Goal: Information Seeking & Learning: Learn about a topic

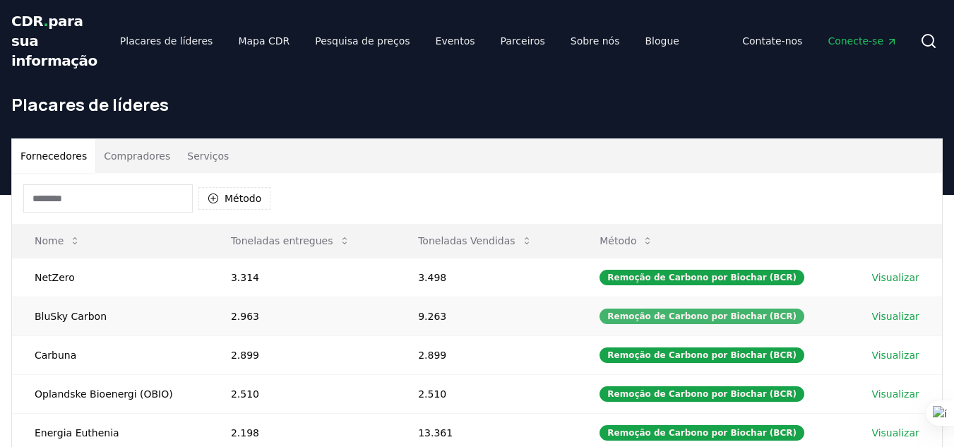
scroll to position [172, 0]
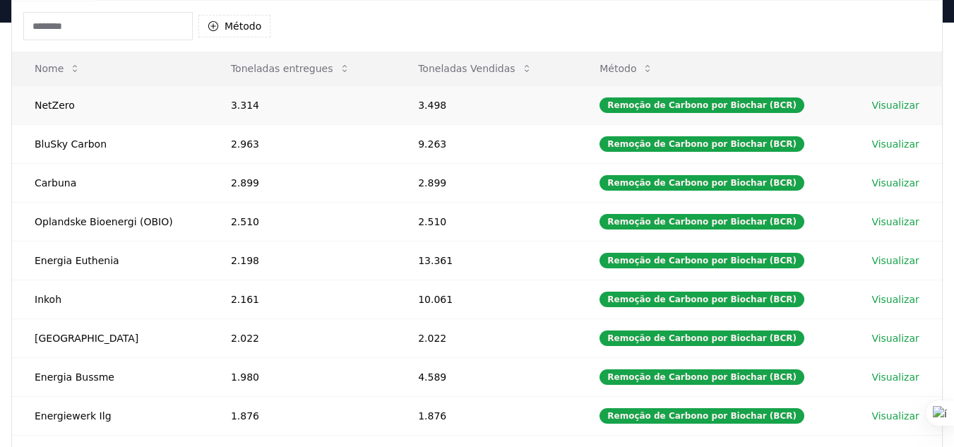
click at [883, 102] on font "Visualizar" at bounding box center [894, 105] width 47 height 11
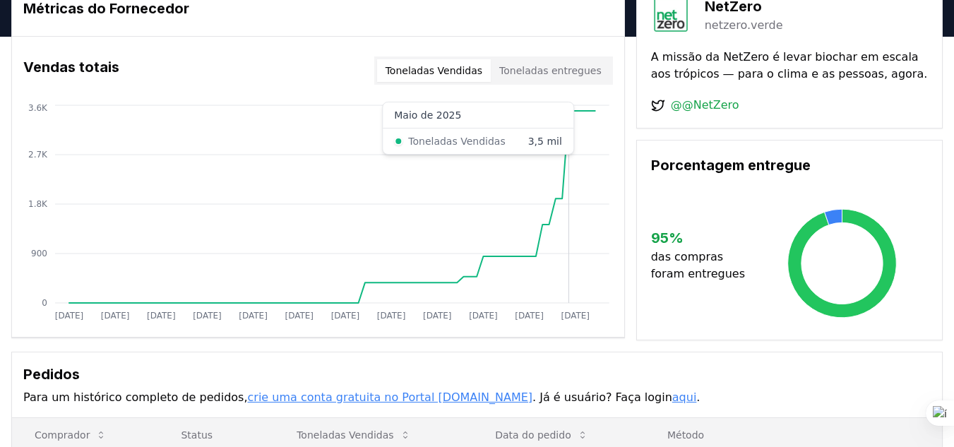
scroll to position [455, 0]
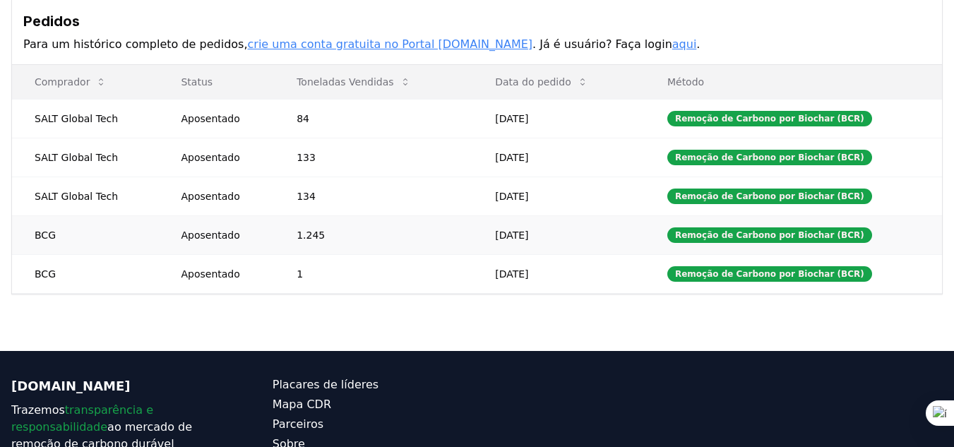
click at [40, 235] on font "BCG" at bounding box center [45, 235] width 21 height 11
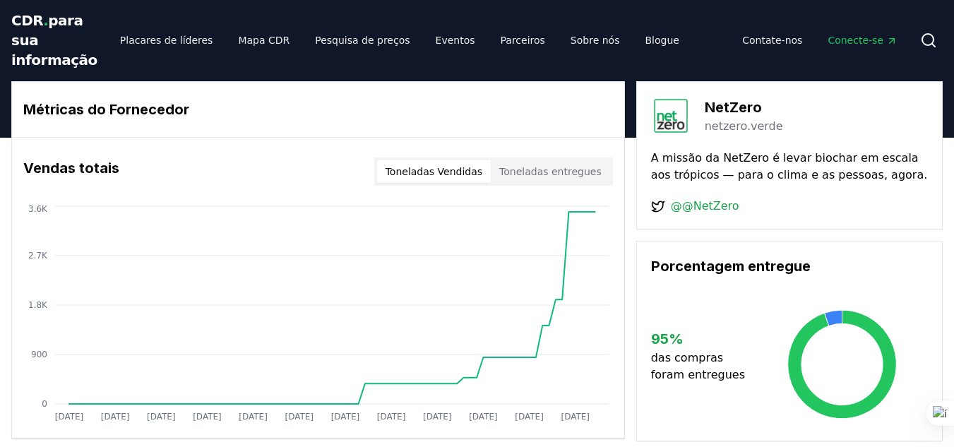
scroll to position [0, 0]
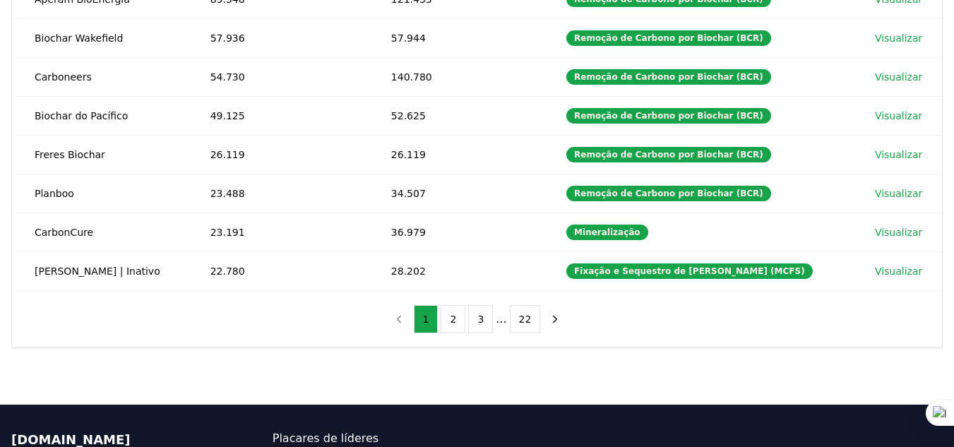
scroll to position [203, 0]
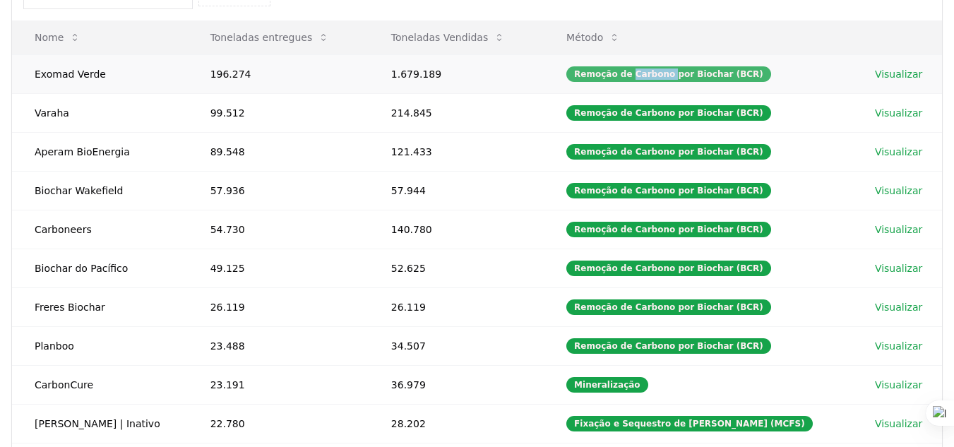
click at [632, 76] on font "Remoção de Carbono por Biochar (BCR)" at bounding box center [668, 74] width 189 height 10
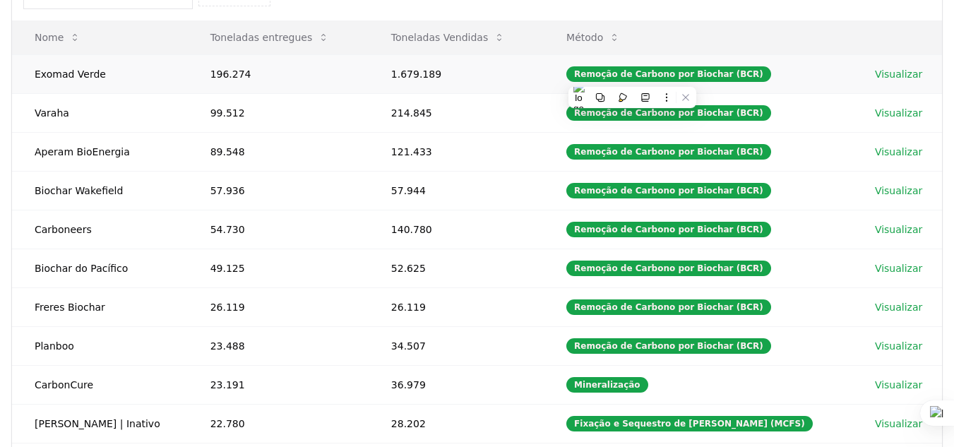
click at [506, 68] on td "1.679.189" at bounding box center [456, 73] width 175 height 39
click at [415, 69] on font "1.679.189" at bounding box center [416, 74] width 50 height 11
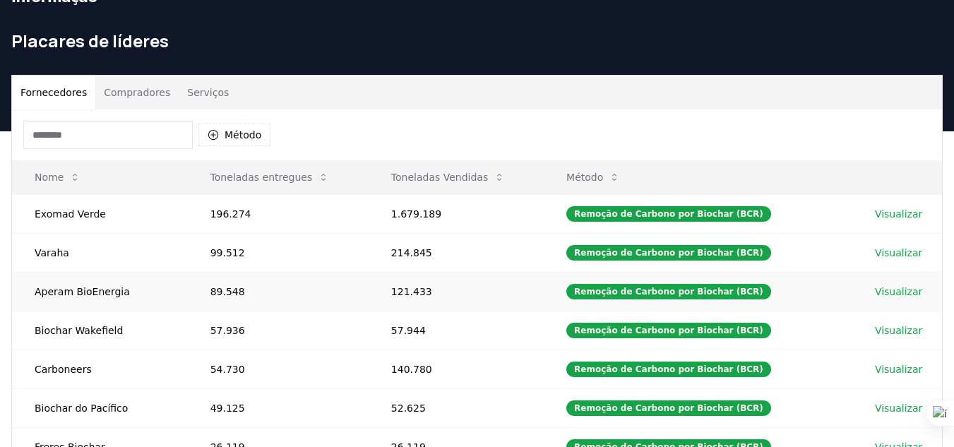
scroll to position [62, 0]
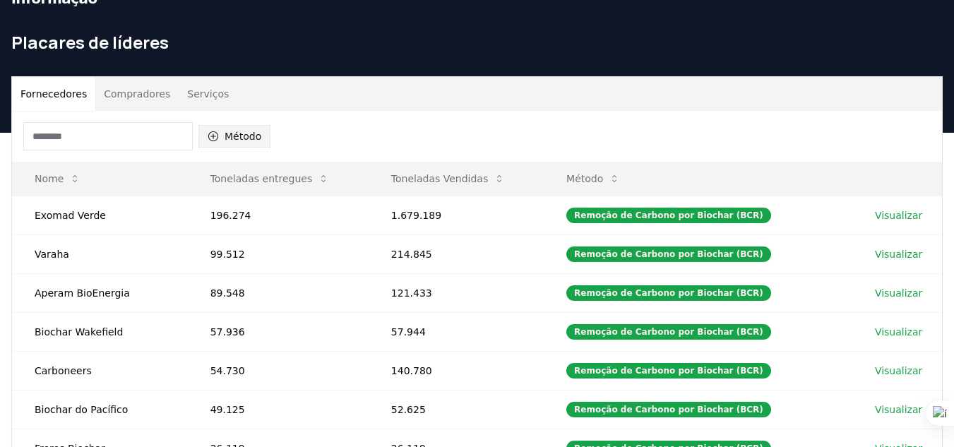
click at [225, 138] on font "Método" at bounding box center [243, 136] width 37 height 11
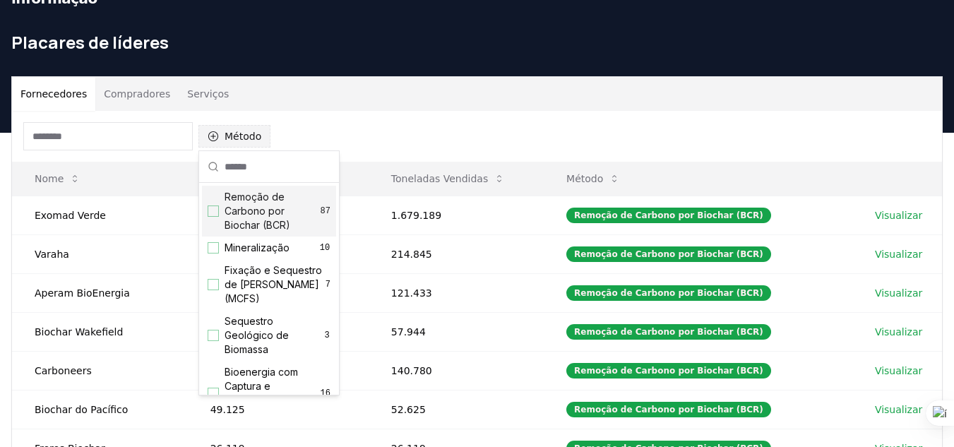
click at [225, 138] on font "Método" at bounding box center [243, 136] width 37 height 11
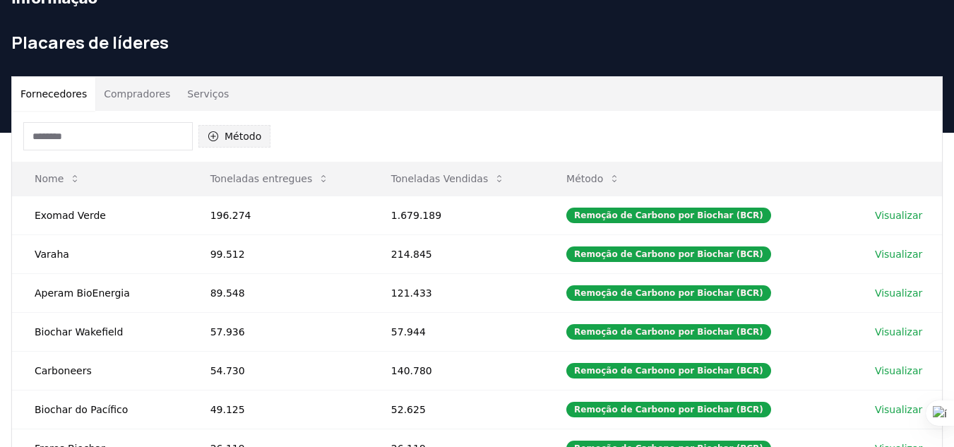
click at [218, 142] on button "Método" at bounding box center [234, 136] width 72 height 23
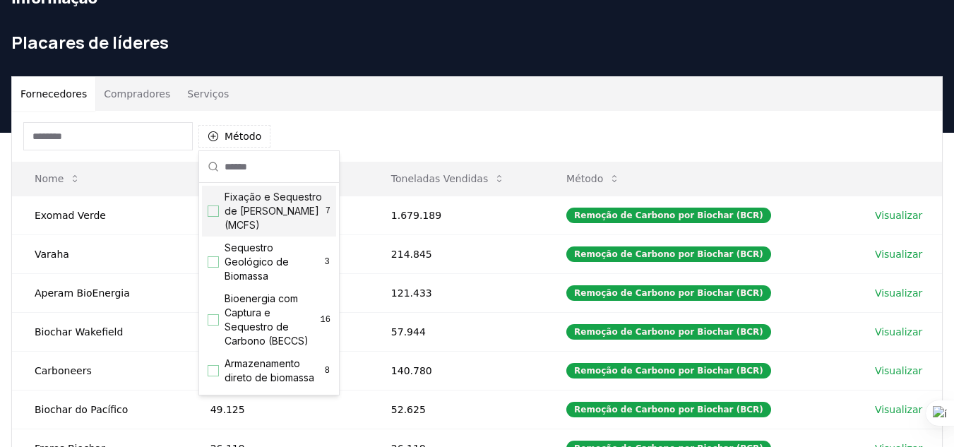
scroll to position [0, 0]
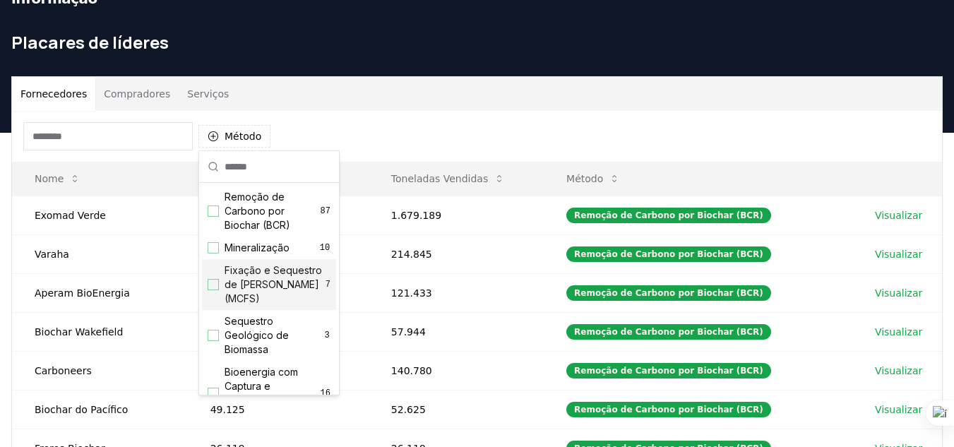
click at [775, 151] on div "Método" at bounding box center [477, 136] width 930 height 51
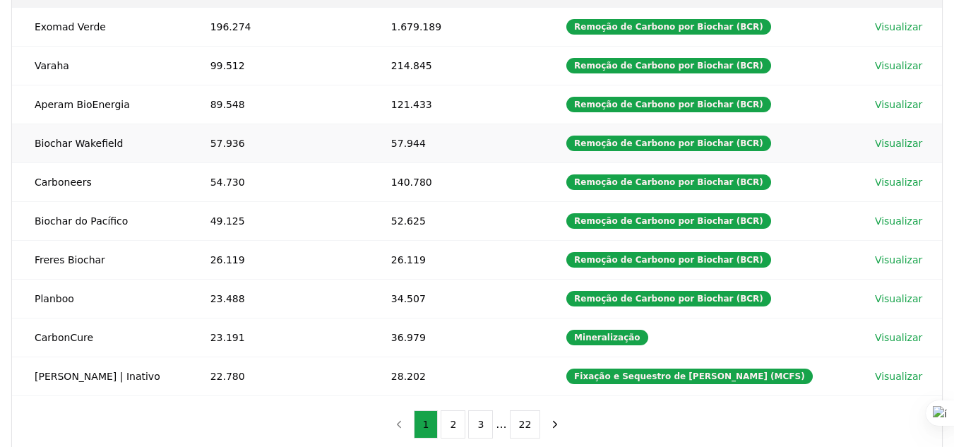
scroll to position [274, 0]
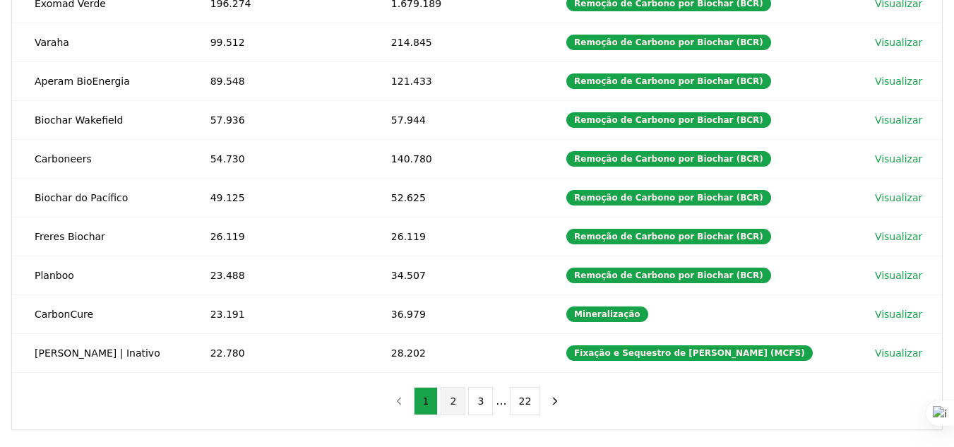
click at [449, 399] on button "2" at bounding box center [453, 401] width 25 height 28
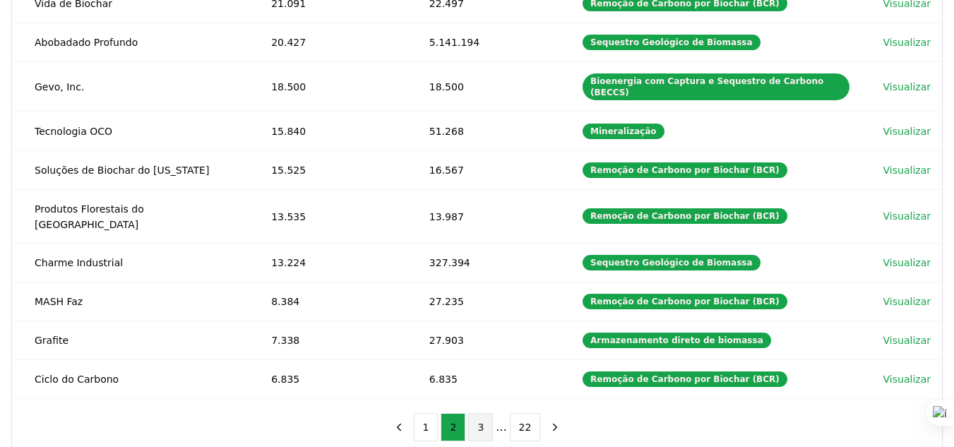
click at [483, 422] on font "3" at bounding box center [480, 427] width 6 height 11
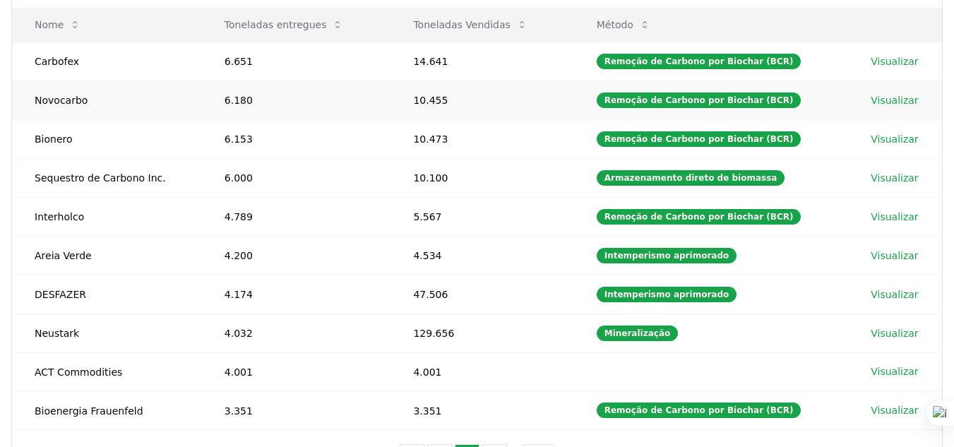
scroll to position [345, 0]
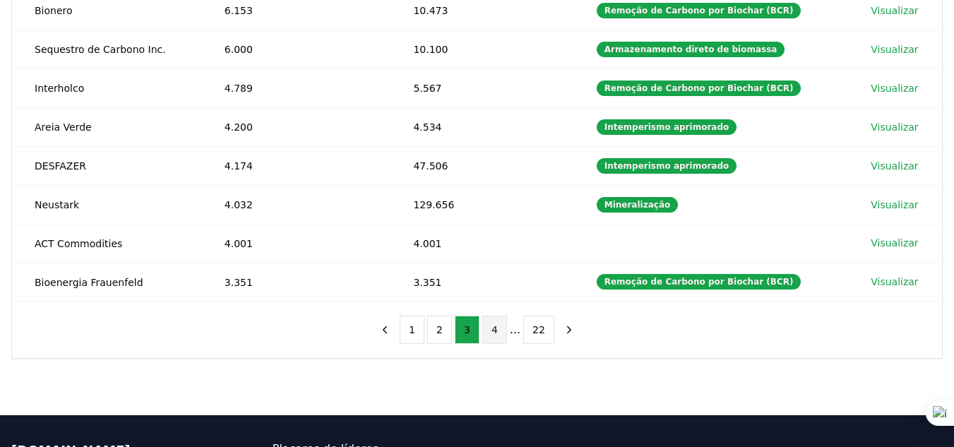
click at [492, 329] on font "4" at bounding box center [495, 329] width 6 height 11
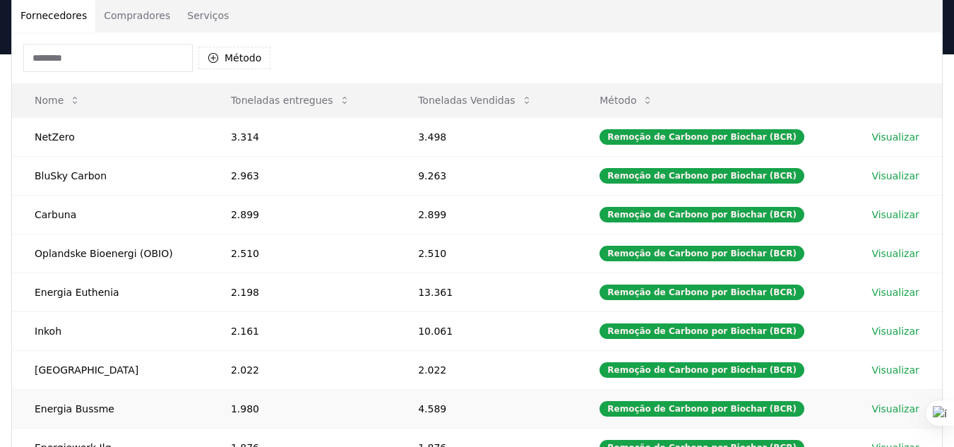
scroll to position [133, 0]
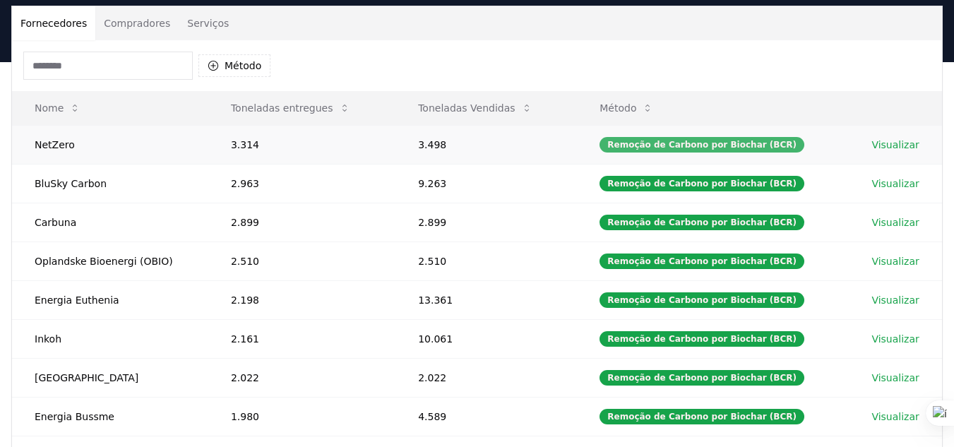
click at [671, 143] on font "Remoção de Carbono por Biochar (BCR)" at bounding box center [701, 145] width 189 height 10
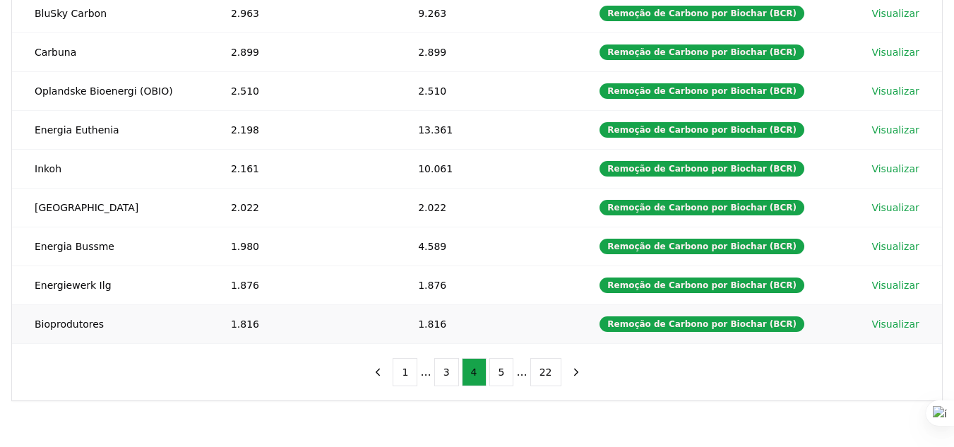
scroll to position [328, 0]
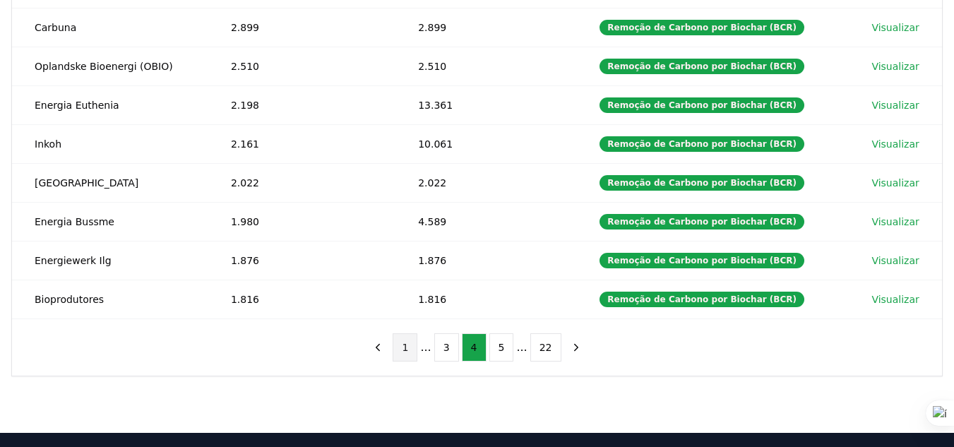
click at [403, 357] on button "1" at bounding box center [405, 347] width 25 height 28
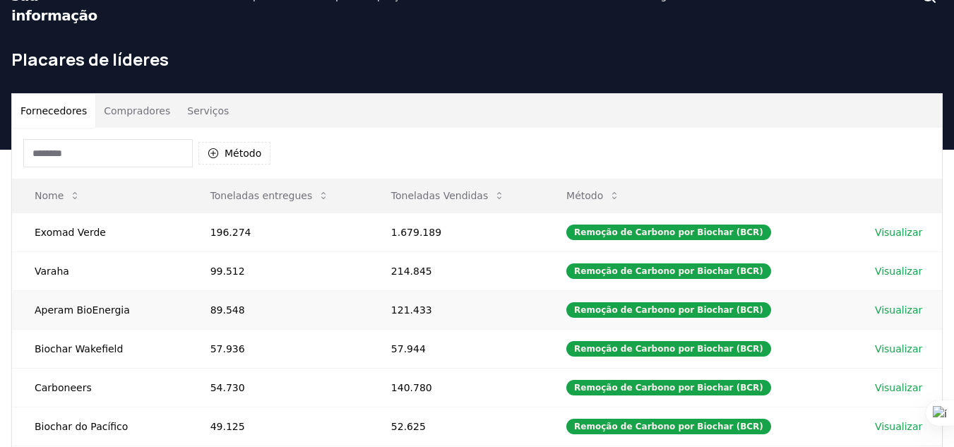
scroll to position [0, 0]
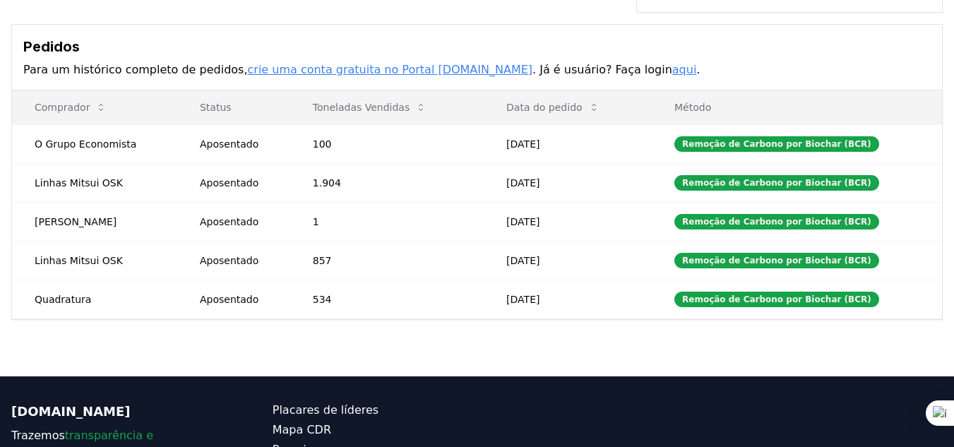
scroll to position [494, 0]
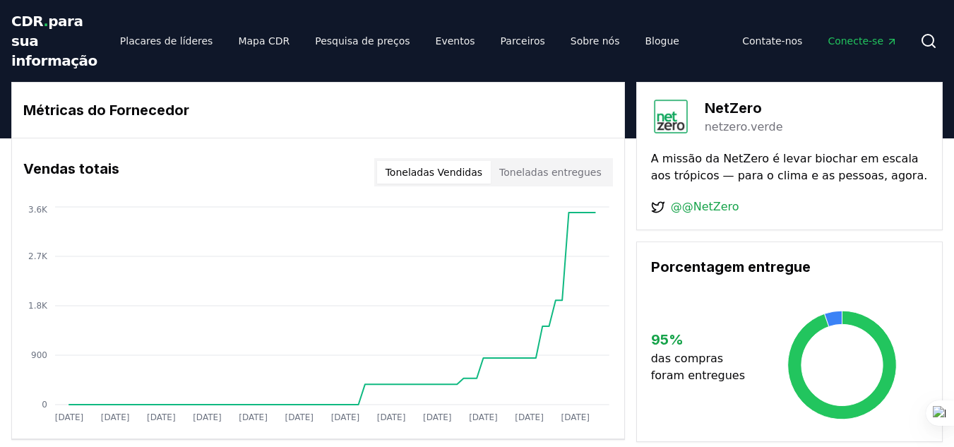
click at [468, 170] on font "Toneladas Vendidas" at bounding box center [434, 172] width 97 height 11
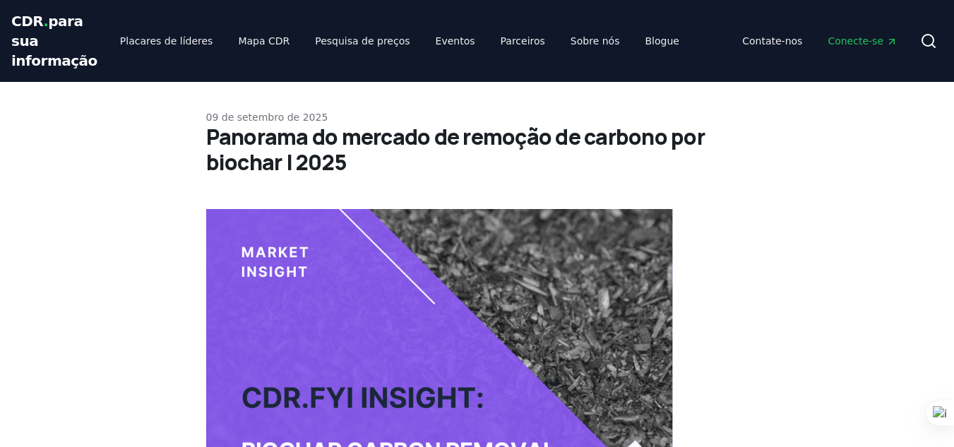
drag, startPoint x: 124, startPoint y: 221, endPoint x: 120, endPoint y: -61, distance: 282.5
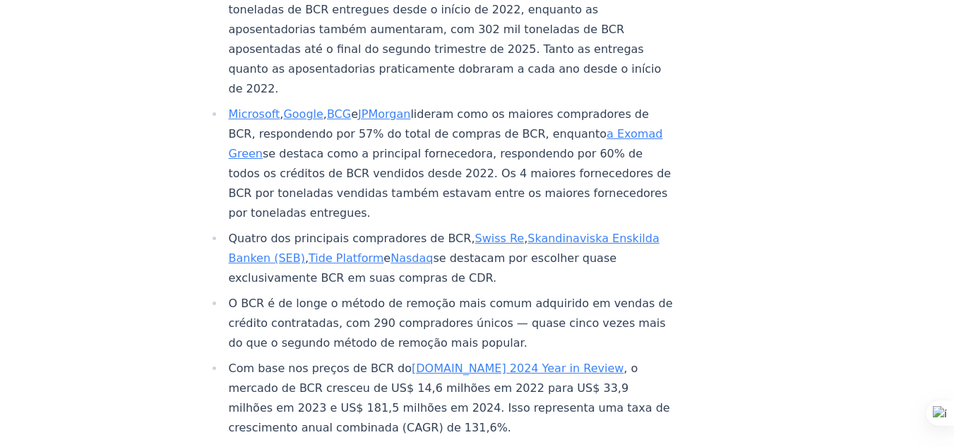
scroll to position [2158, 0]
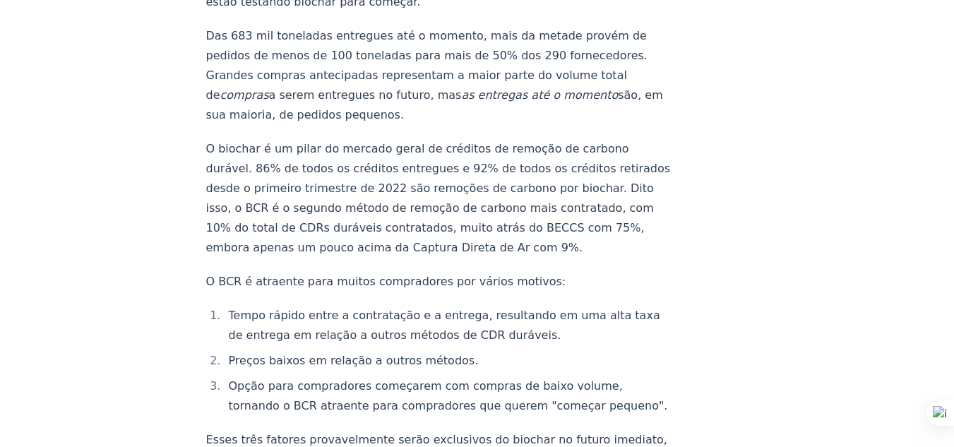
click at [486, 100] on p "Das 683 mil toneladas entregues até o momento, mais da metade provém de pedidos…" at bounding box center [440, 75] width 468 height 99
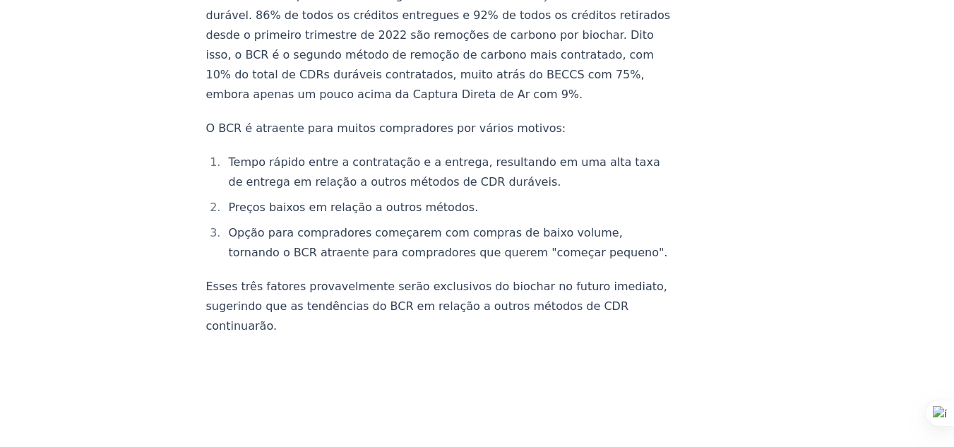
scroll to position [2299, 0]
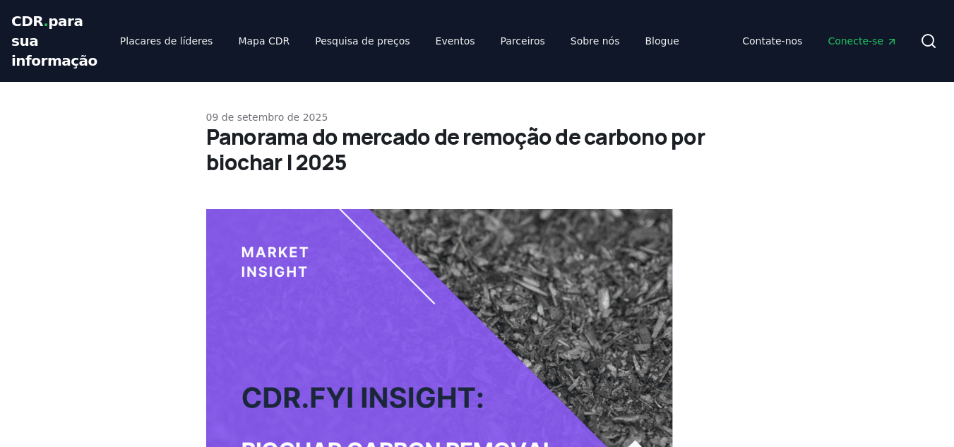
scroll to position [384, 0]
